Goal: Task Accomplishment & Management: Complete application form

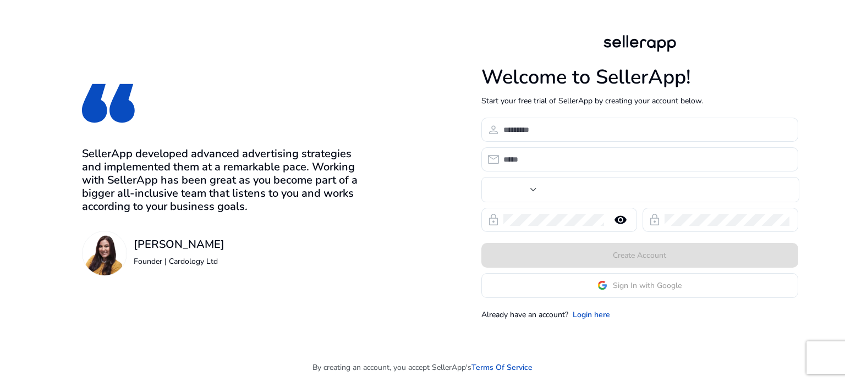
type input "***"
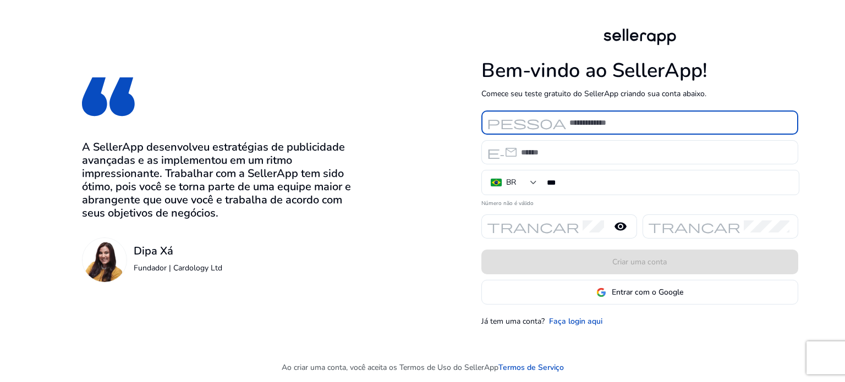
click at [608, 124] on input at bounding box center [680, 123] width 220 height 12
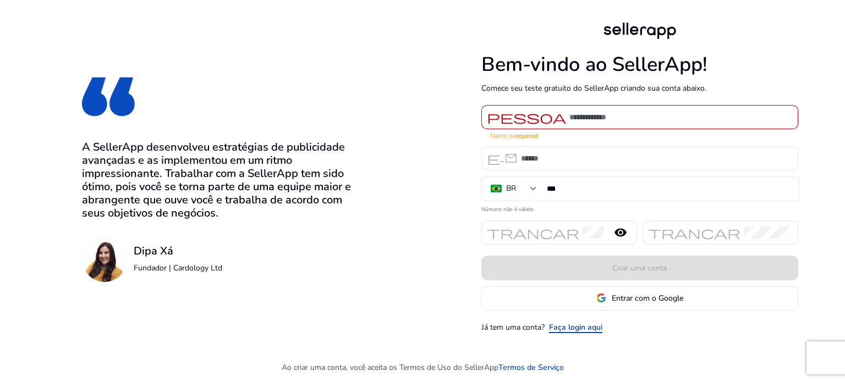
click at [572, 322] on font "Faça login aqui" at bounding box center [575, 327] width 53 height 10
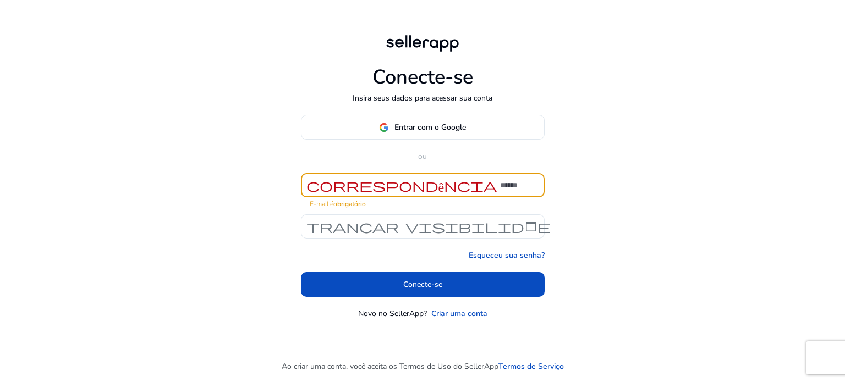
type input "**********"
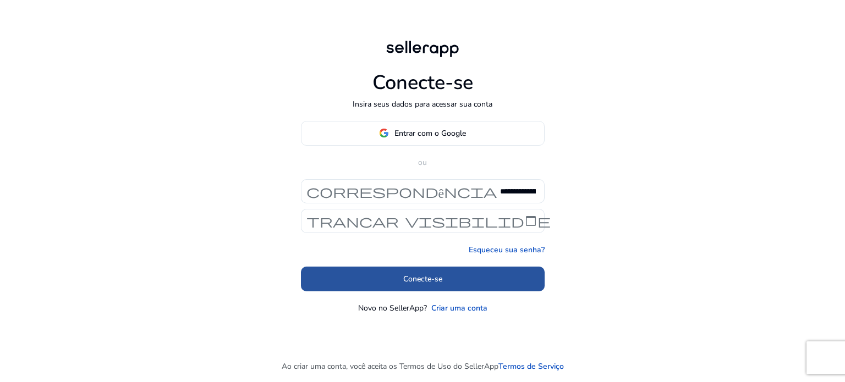
click at [432, 274] on font "Conecte-se" at bounding box center [422, 279] width 39 height 10
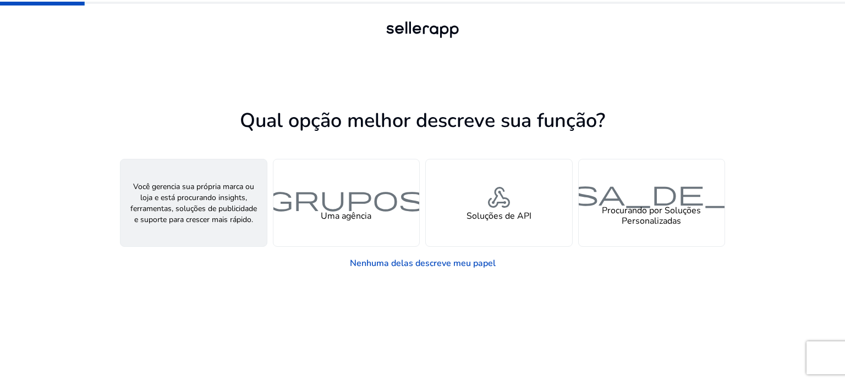
click at [176, 200] on font "pessoa" at bounding box center [193, 198] width 158 height 32
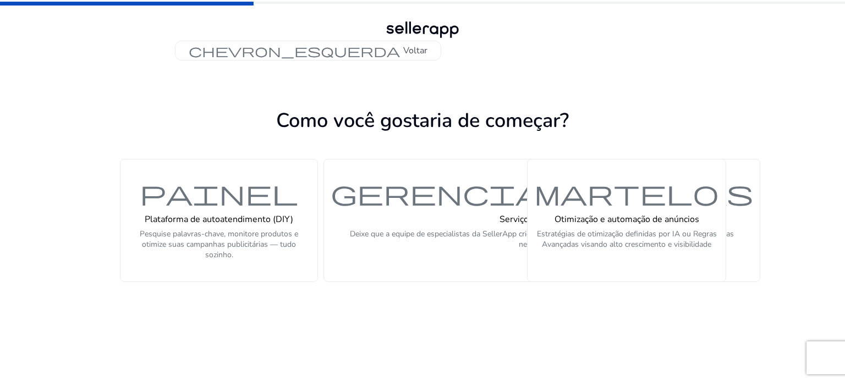
click at [176, 200] on font "painel" at bounding box center [219, 193] width 158 height 32
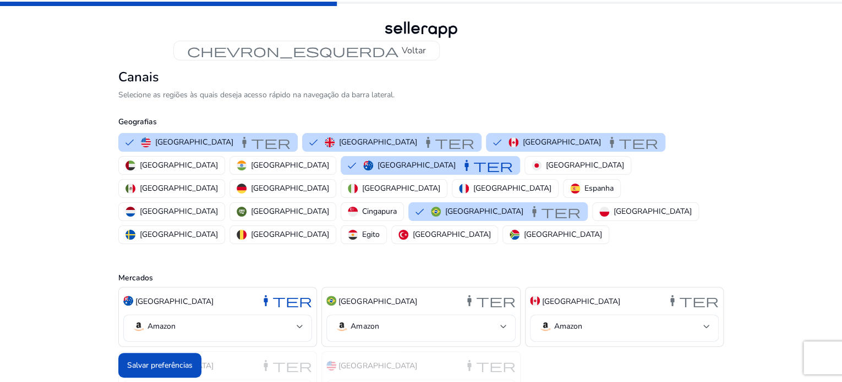
click at [62, 261] on div "chevron_esquerda Voltar Canais Selecione as regiões às quais deseja acesso rápi…" at bounding box center [421, 227] width 842 height 455
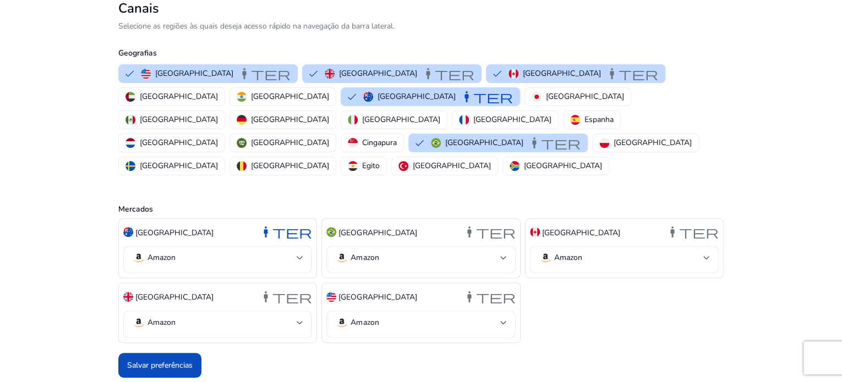
scroll to position [83, 0]
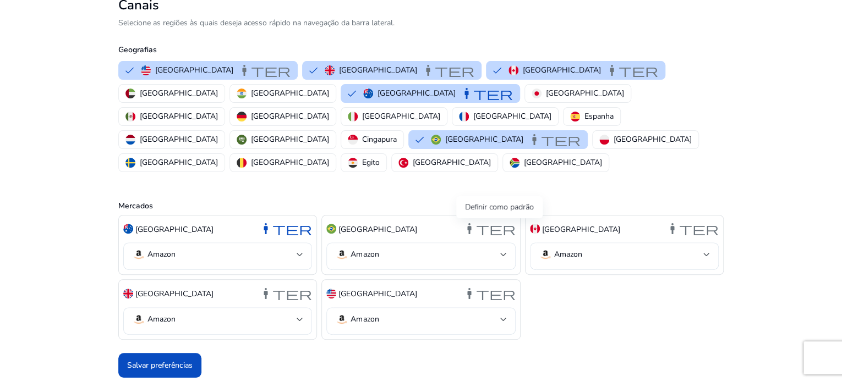
click at [492, 231] on font "manter" at bounding box center [489, 228] width 53 height 15
click at [498, 291] on font "manter" at bounding box center [489, 293] width 53 height 15
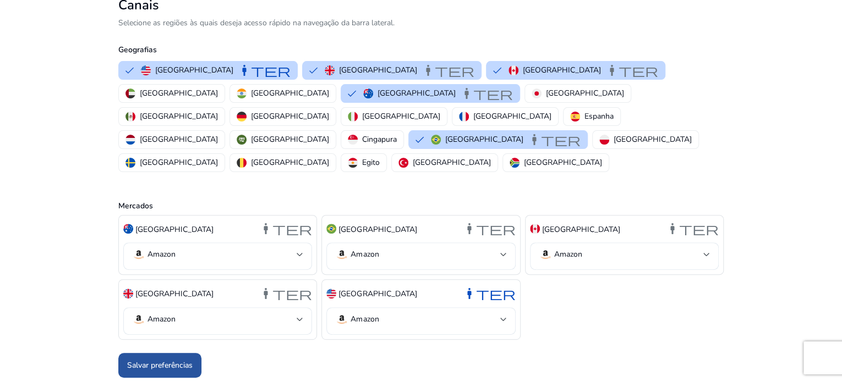
click at [169, 366] on font "Salvar preferências" at bounding box center [159, 365] width 65 height 10
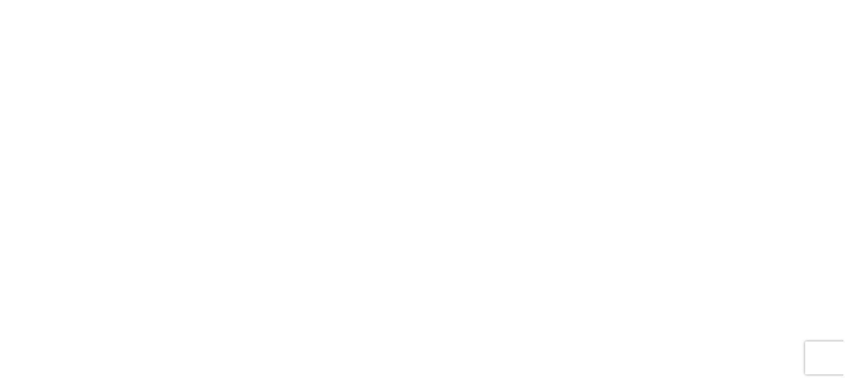
scroll to position [0, 0]
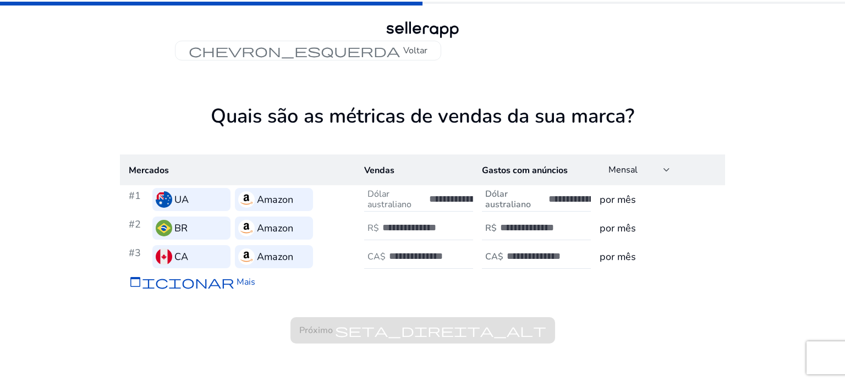
click at [52, 275] on div "chevron_esquerda Voltar Quais são as métricas de vendas da sua marca? Mercados …" at bounding box center [422, 191] width 845 height 382
click at [359, 326] on span "Próximo seta_direita_alt" at bounding box center [423, 331] width 265 height 26
click at [778, 217] on div "chevron_esquerda Voltar Quais são as métricas de vendas da sua marca? Mercados …" at bounding box center [422, 191] width 845 height 382
click at [845, 21] on div "chevron_esquerda Voltar" at bounding box center [422, 30] width 845 height 61
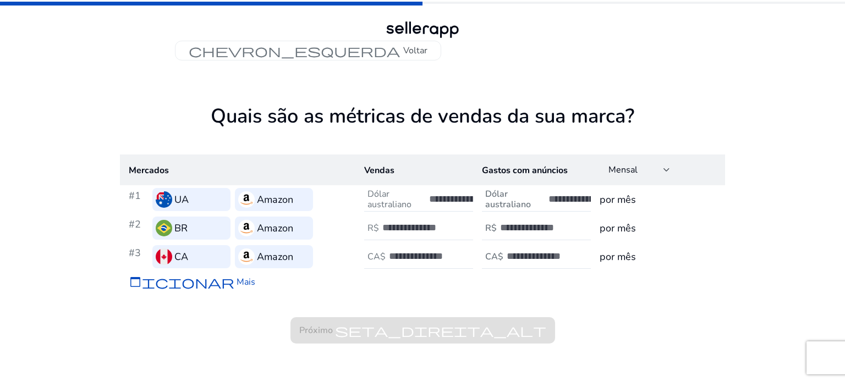
click at [618, 195] on font "por mês" at bounding box center [618, 199] width 36 height 13
click at [560, 198] on input "number" at bounding box center [586, 199] width 74 height 12
type input "*"
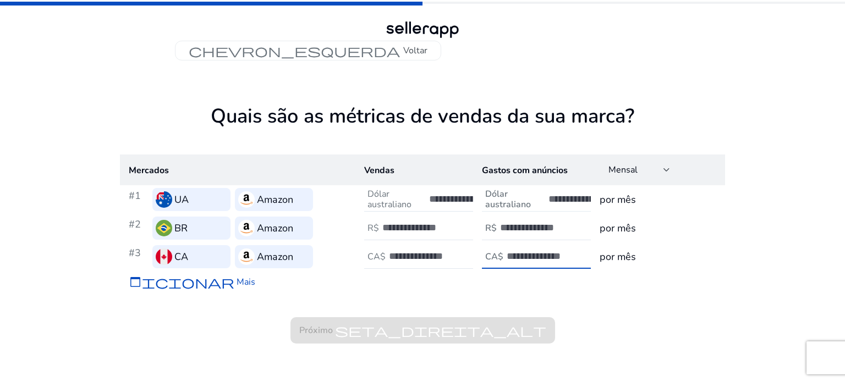
type input "*"
click at [386, 200] on font "Dólar australiano" at bounding box center [390, 199] width 44 height 23
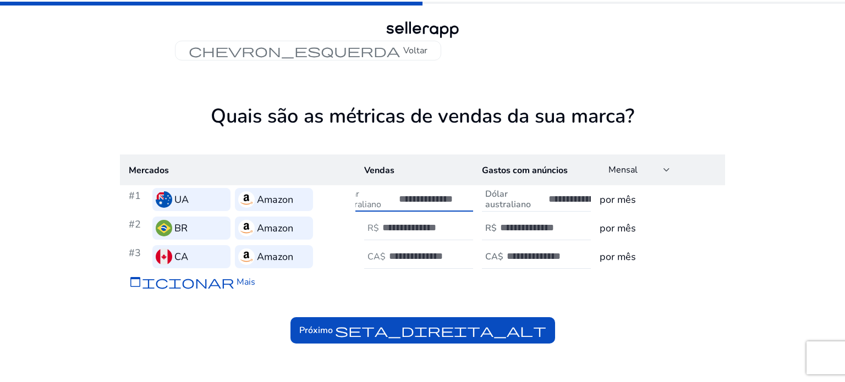
type input "*"
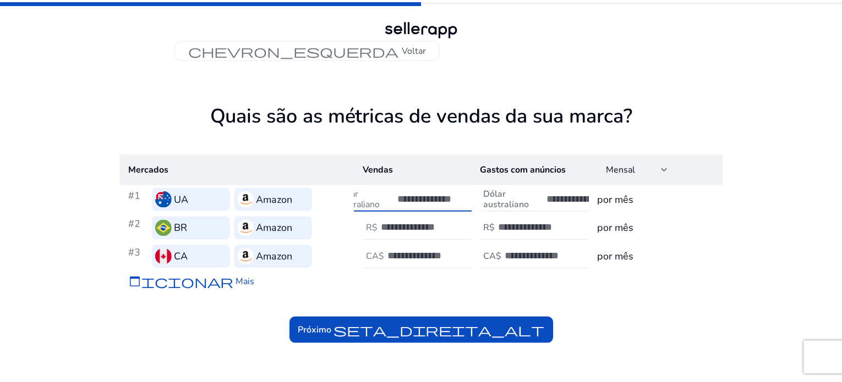
scroll to position [0, 31]
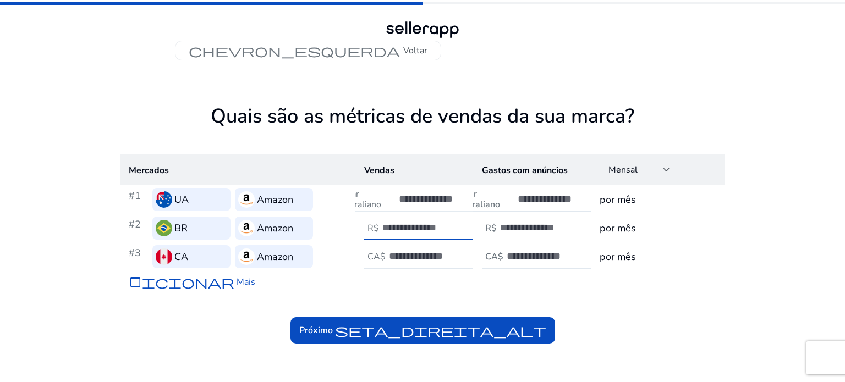
type input "*"
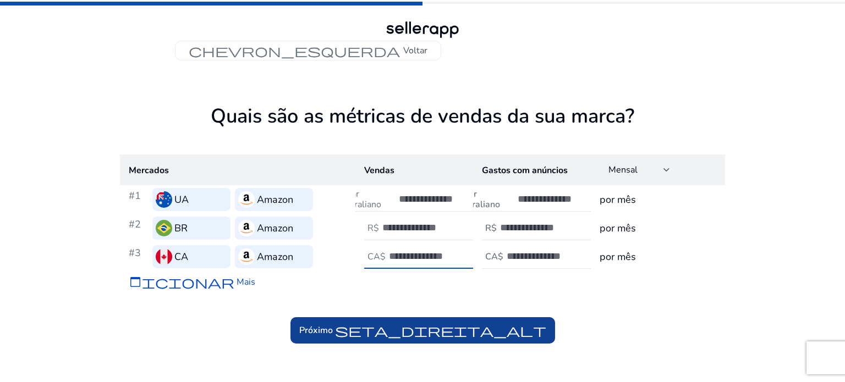
type input "*"
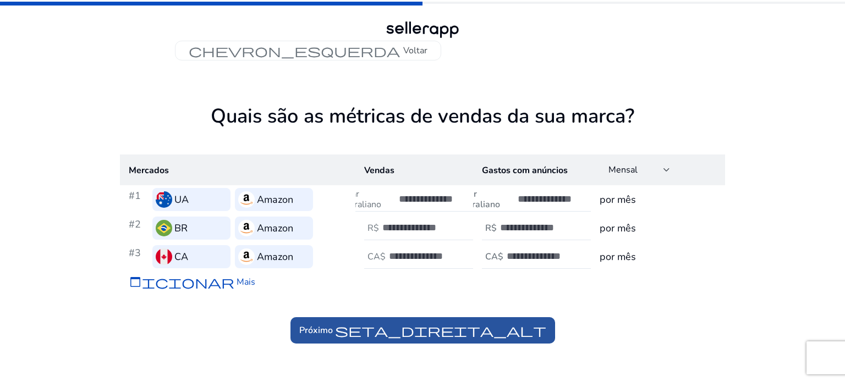
click at [405, 330] on font "seta_direita_alt" at bounding box center [440, 330] width 211 height 15
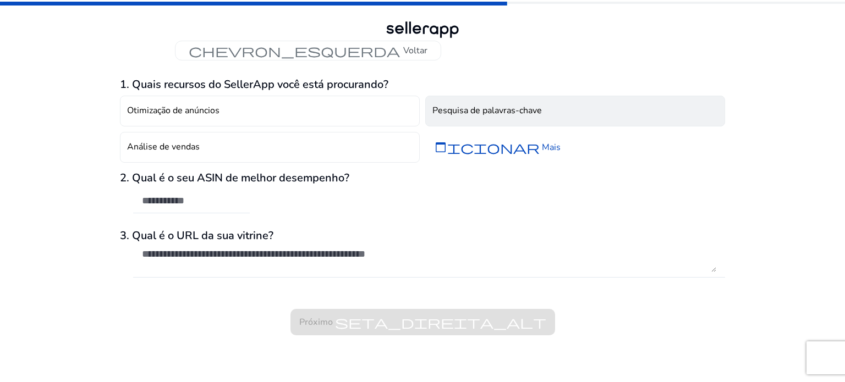
click at [506, 116] on font "Pesquisa de palavras-chave" at bounding box center [488, 111] width 110 height 12
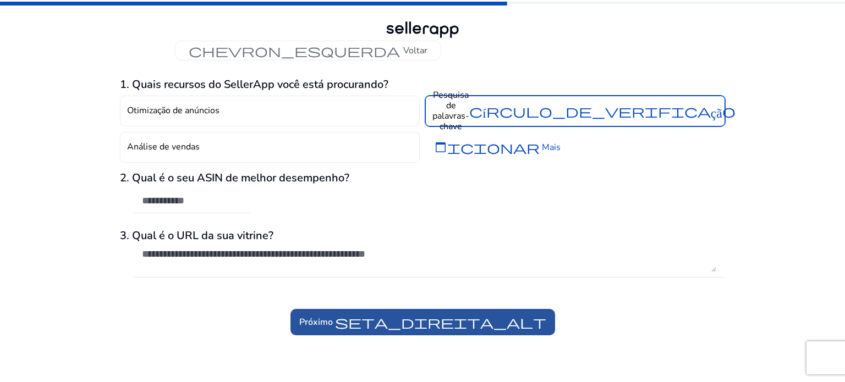
click at [422, 333] on span at bounding box center [423, 322] width 265 height 26
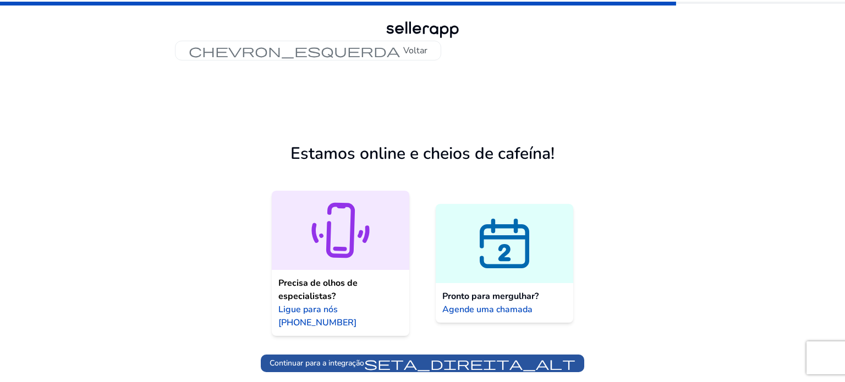
click at [453, 356] on font "seta_direita_alt" at bounding box center [469, 363] width 211 height 15
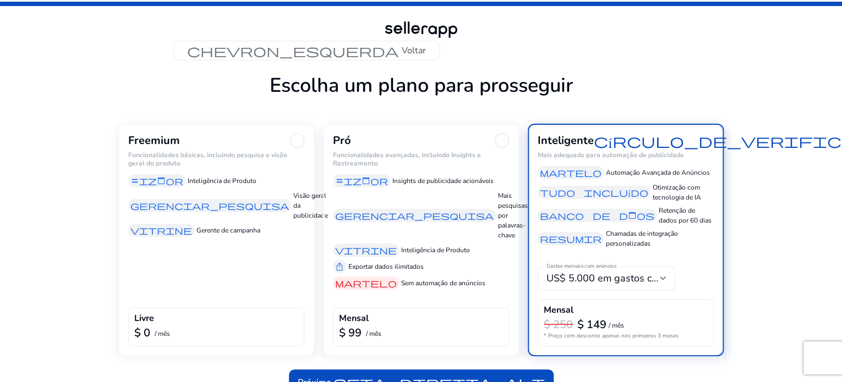
click at [233, 278] on div "Freemium Funcionalidades básicas, incluindo pesquisa e visão geral do produto e…" at bounding box center [216, 240] width 196 height 233
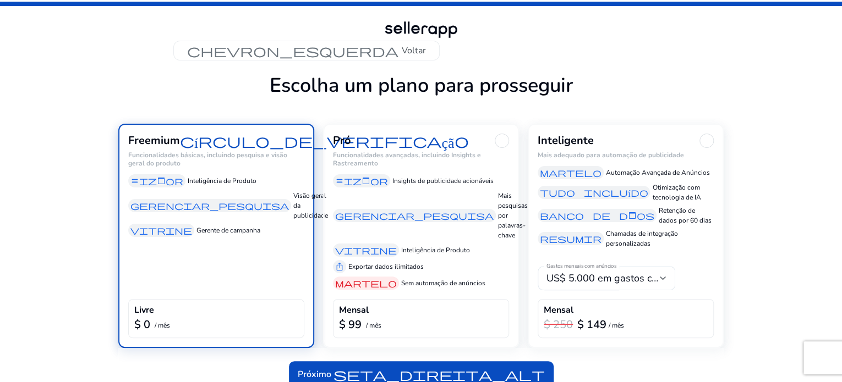
click at [767, 297] on div "chevron_esquerda Voltar Escolha um plano para prosseguir Freemium círculo_de_ve…" at bounding box center [421, 198] width 842 height 397
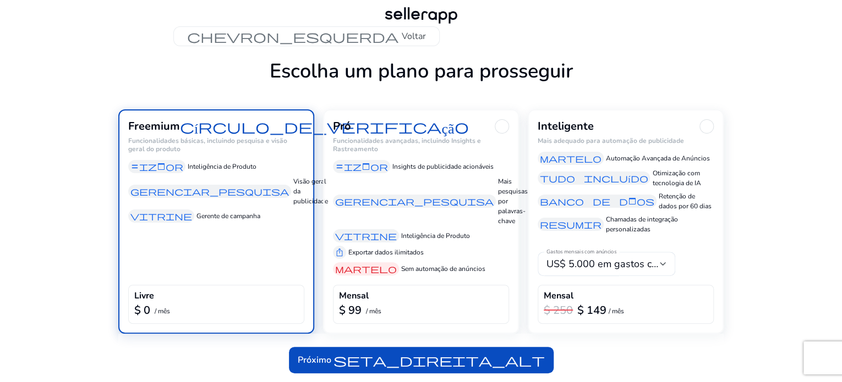
scroll to position [48, 0]
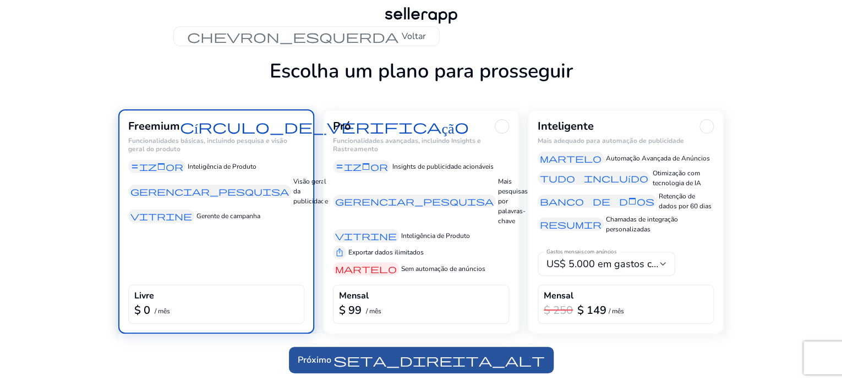
click at [495, 360] on font "seta_direita_alt" at bounding box center [438, 360] width 211 height 15
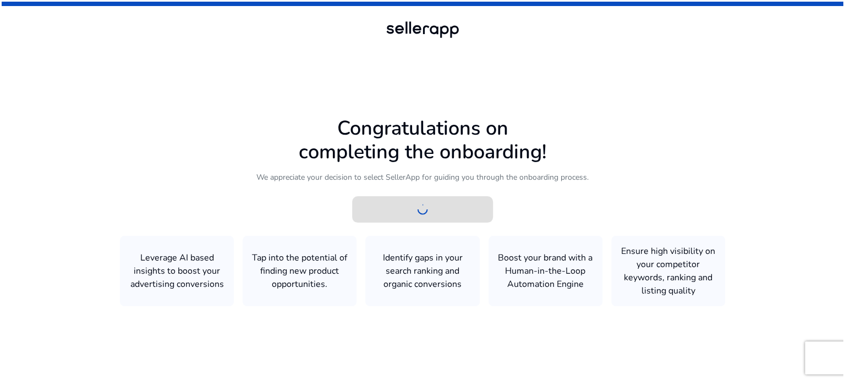
scroll to position [0, 0]
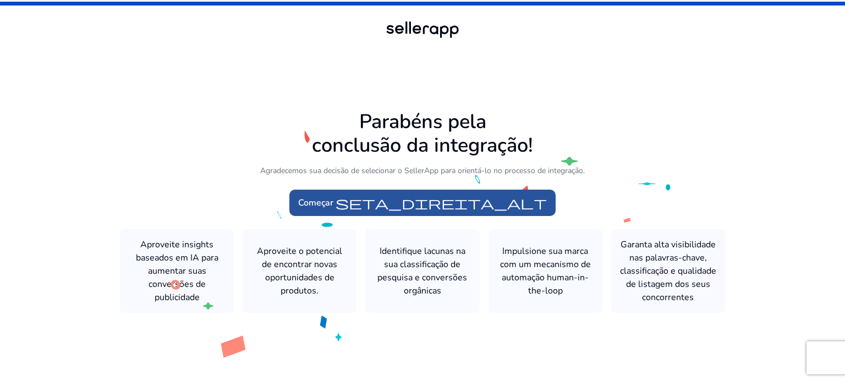
click at [419, 206] on font "seta_direita_alt" at bounding box center [441, 202] width 211 height 15
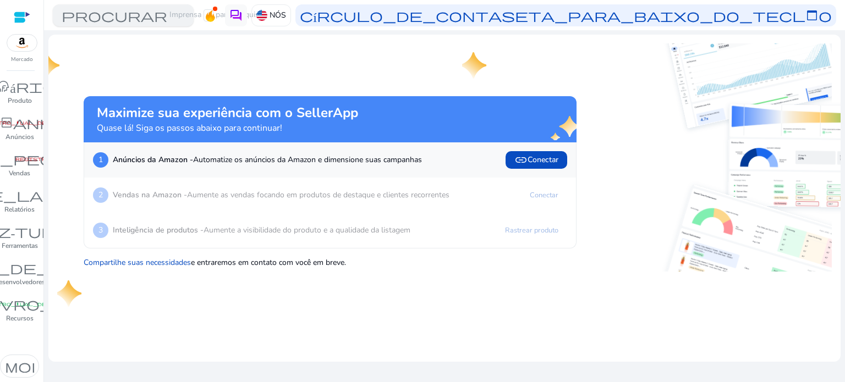
click at [127, 15] on font "procurar" at bounding box center [115, 15] width 106 height 15
